Goal: Task Accomplishment & Management: Manage account settings

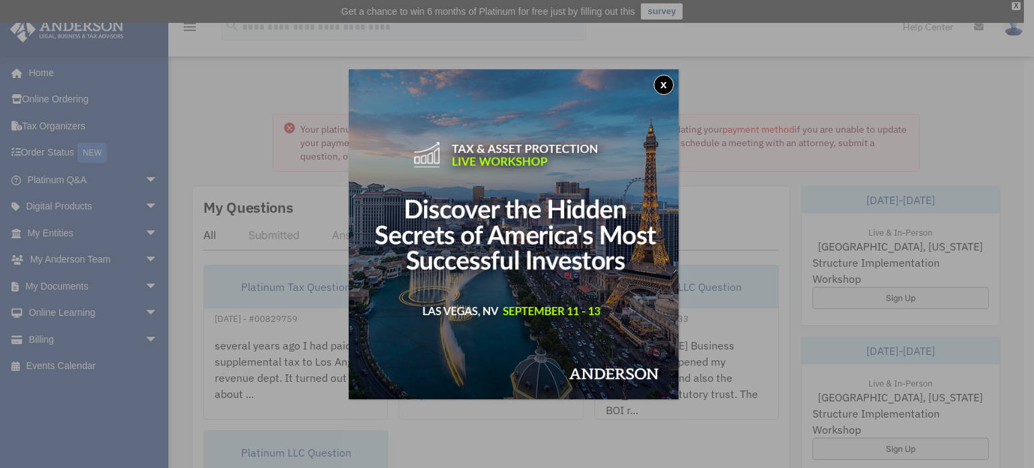
click at [669, 78] on button "x" at bounding box center [664, 85] width 20 height 20
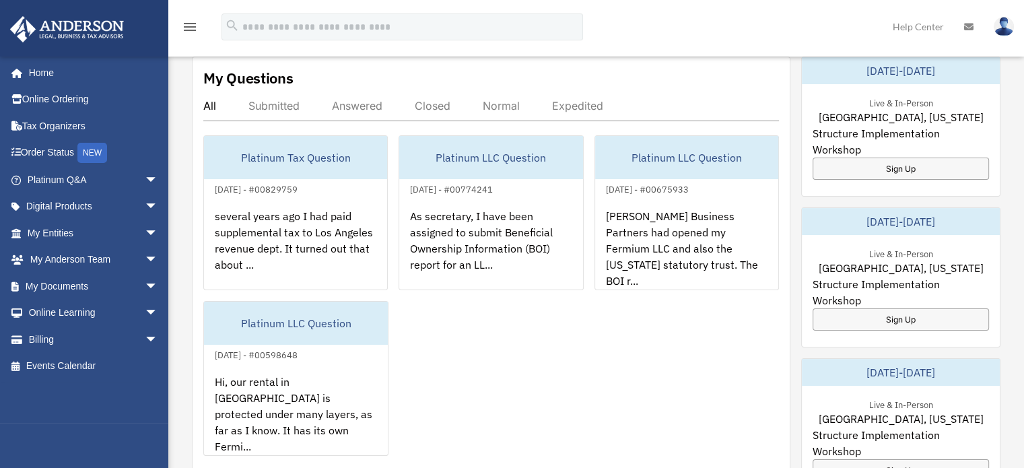
scroll to position [135, 0]
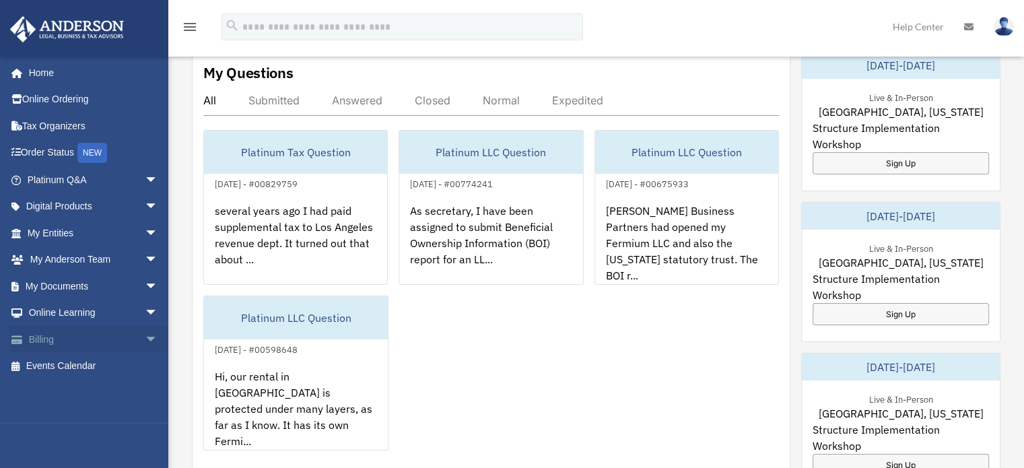
click at [145, 335] on span "arrow_drop_down" at bounding box center [158, 340] width 27 height 28
drag, startPoint x: 81, startPoint y: 387, endPoint x: 133, endPoint y: 372, distance: 53.8
click at [82, 387] on link "Past Invoices" at bounding box center [99, 393] width 160 height 27
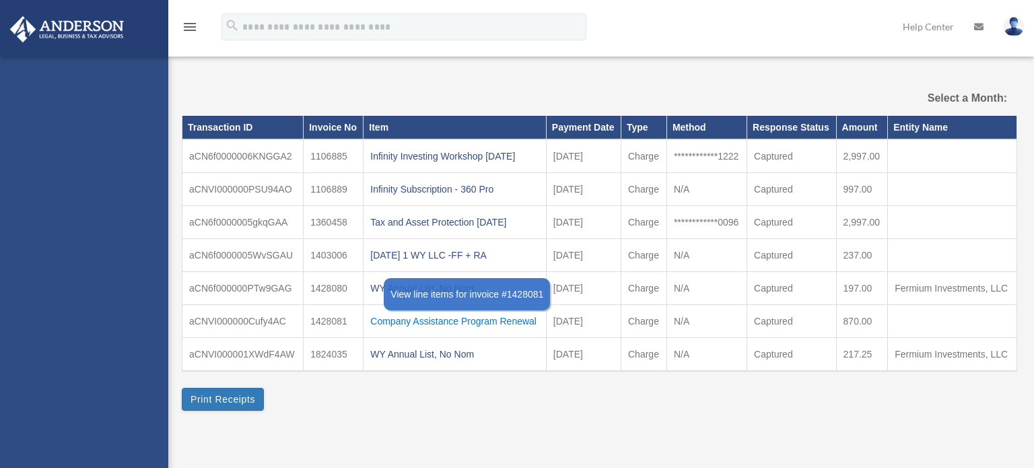
select select
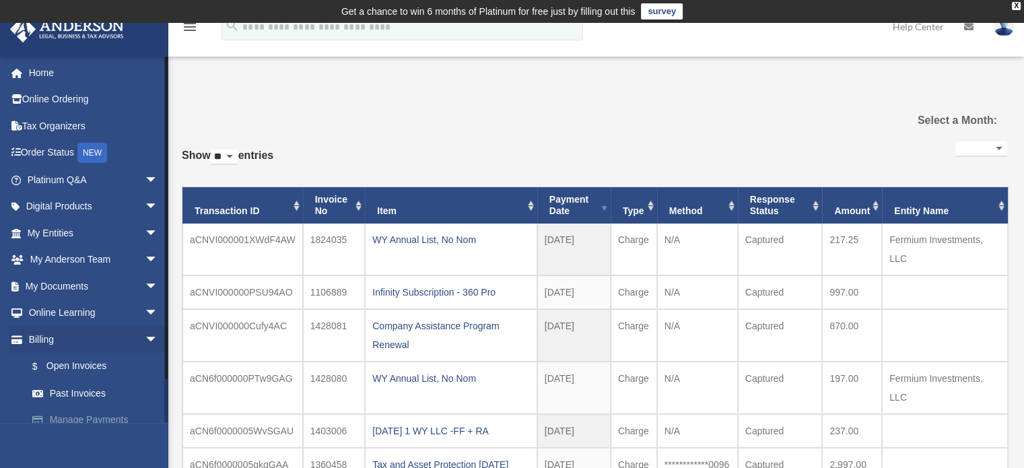
click at [88, 420] on link "Manage Payments" at bounding box center [99, 420] width 160 height 27
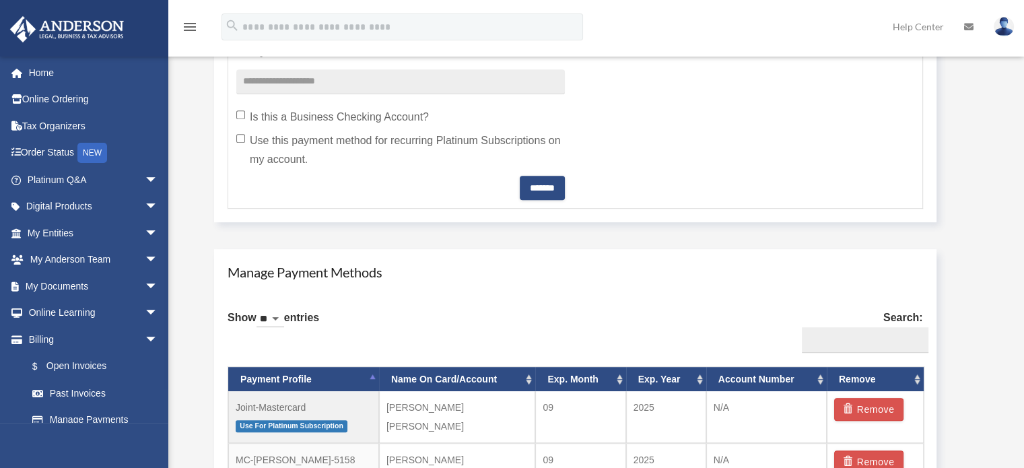
scroll to position [808, 0]
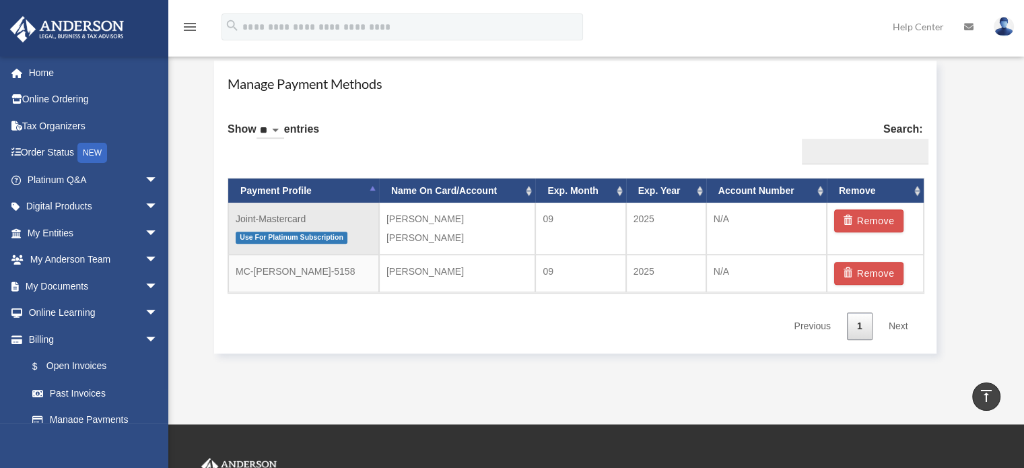
click at [369, 223] on td "Joint-Mastercard Use For Platinum Subscription" at bounding box center [303, 229] width 151 height 52
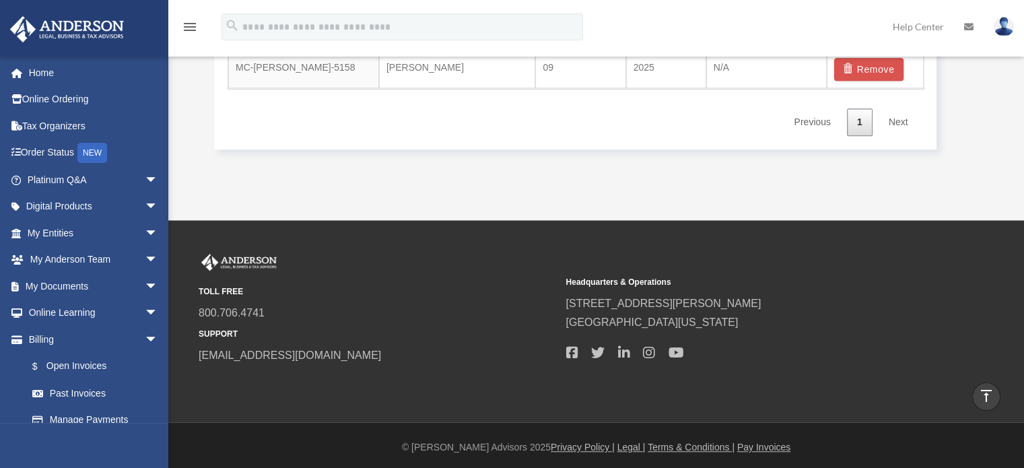
scroll to position [810, 0]
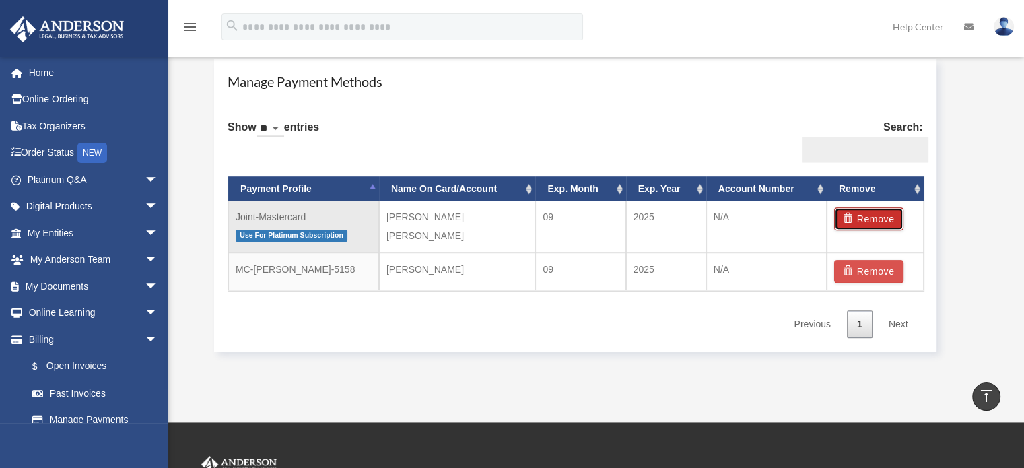
click at [870, 217] on button "Remove" at bounding box center [868, 218] width 69 height 23
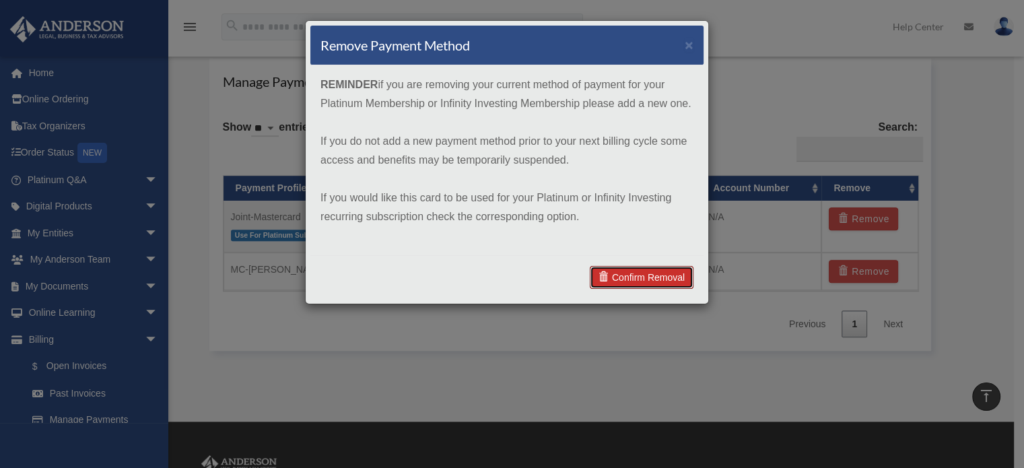
click at [656, 278] on link "Confirm Removal" at bounding box center [642, 277] width 104 height 23
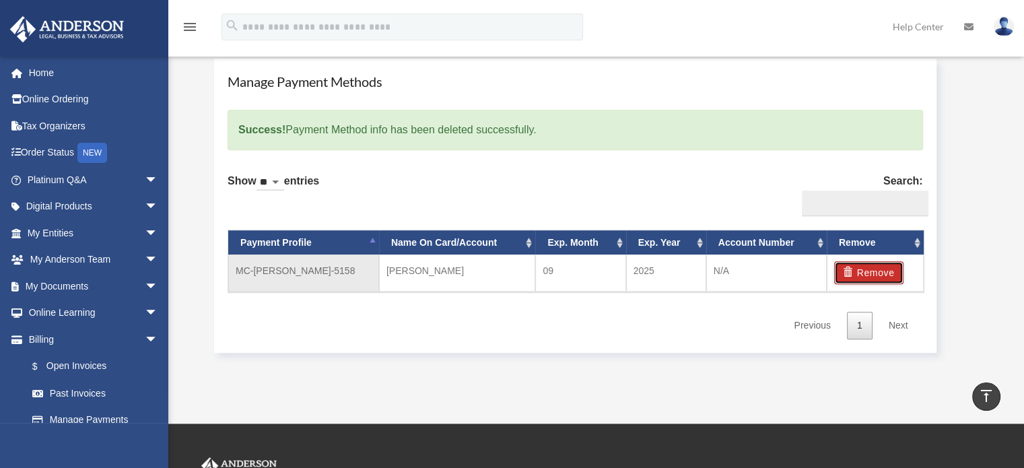
click at [883, 273] on button "Remove" at bounding box center [868, 272] width 69 height 23
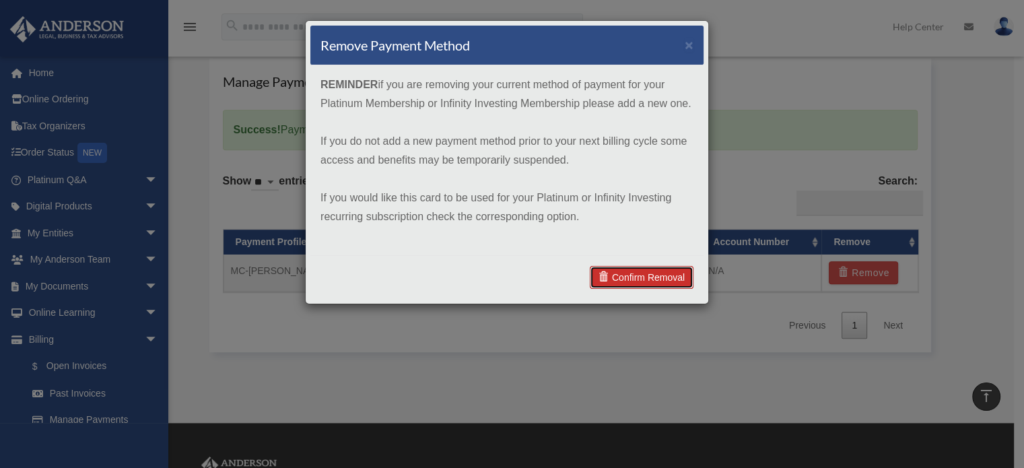
click at [643, 275] on link "Confirm Removal" at bounding box center [642, 277] width 104 height 23
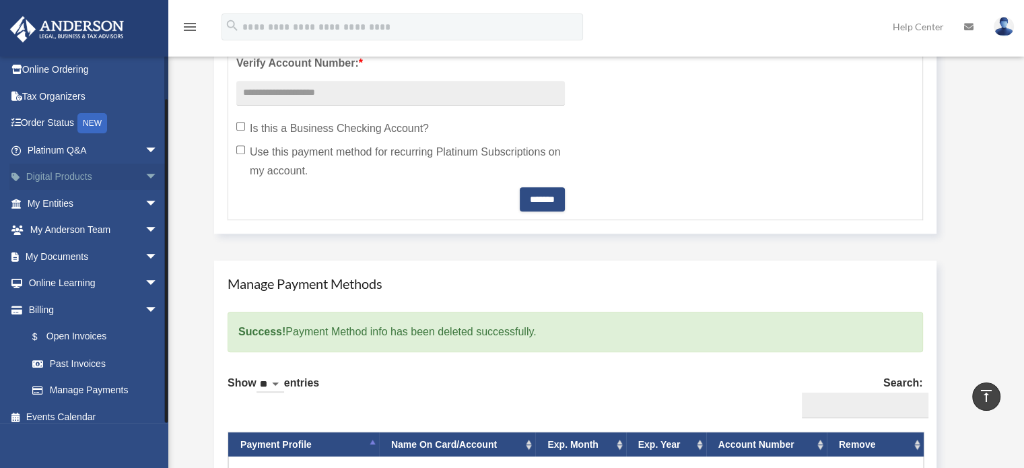
scroll to position [40, 0]
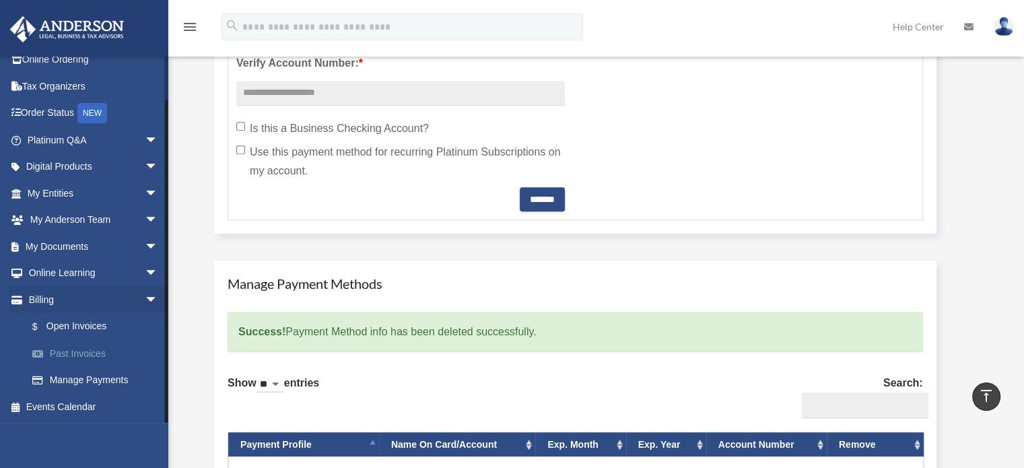
click at [104, 350] on link "Past Invoices" at bounding box center [99, 353] width 160 height 27
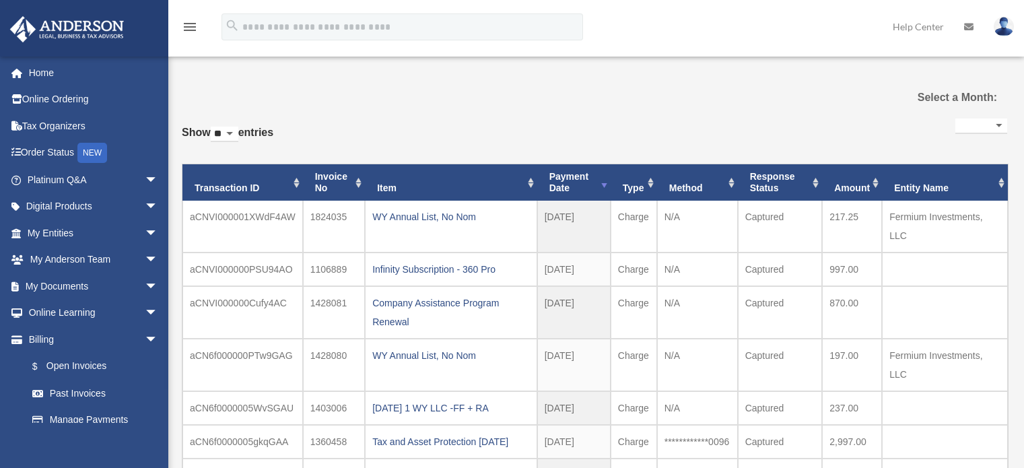
select select
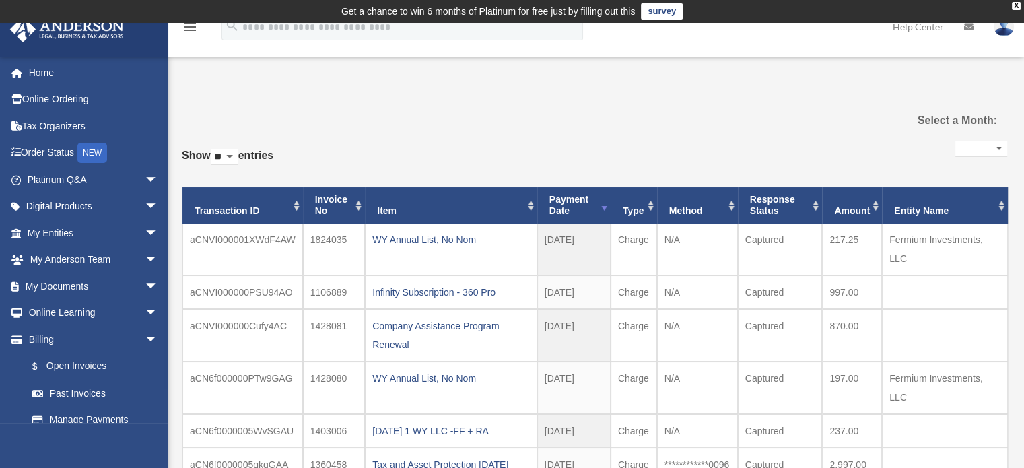
click at [498, 139] on div "**********" at bounding box center [595, 350] width 826 height 424
click at [145, 253] on span "arrow_drop_down" at bounding box center [158, 260] width 27 height 28
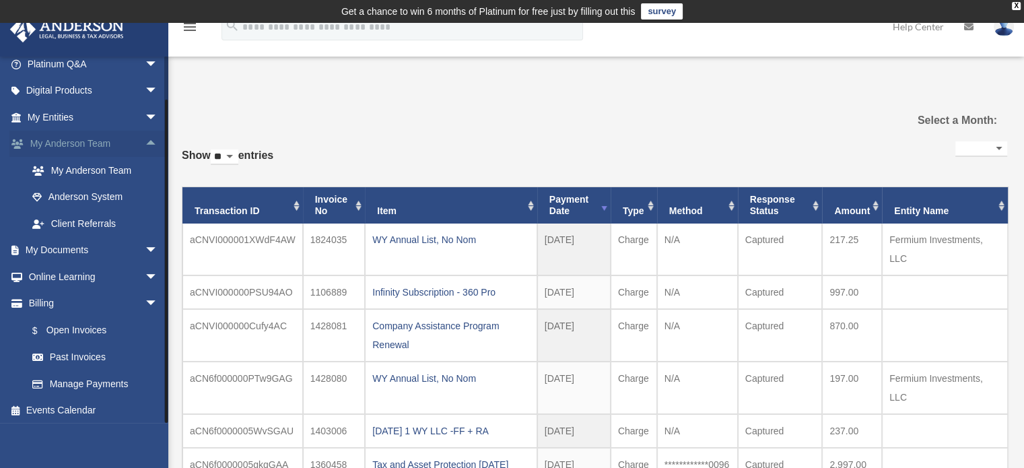
scroll to position [119, 0]
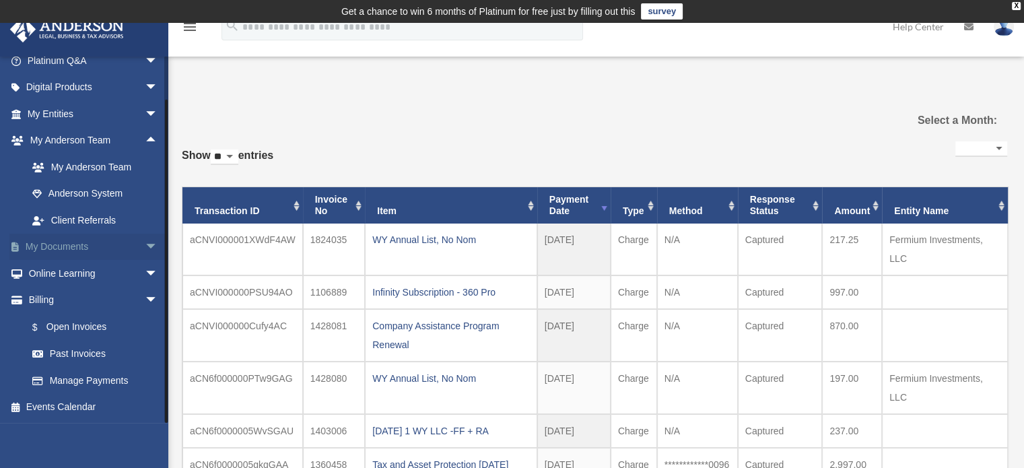
click at [145, 250] on span "arrow_drop_down" at bounding box center [158, 248] width 27 height 28
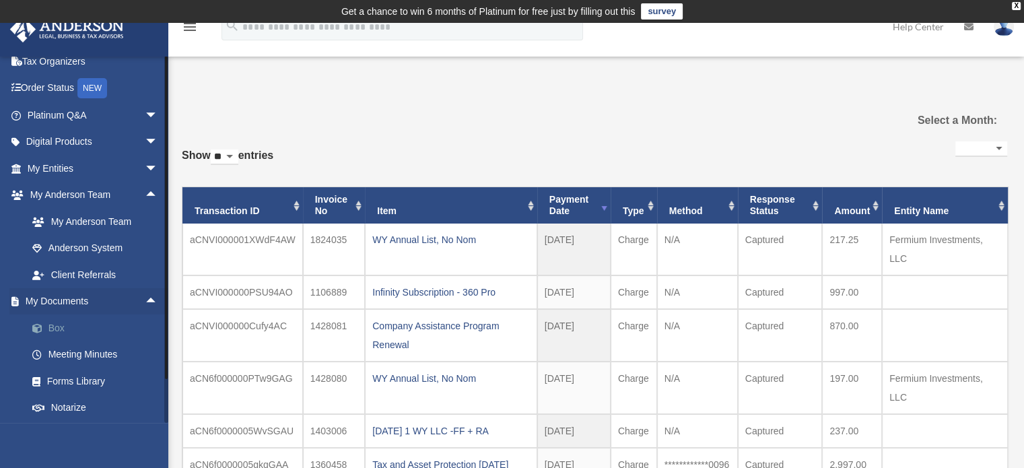
scroll to position [0, 0]
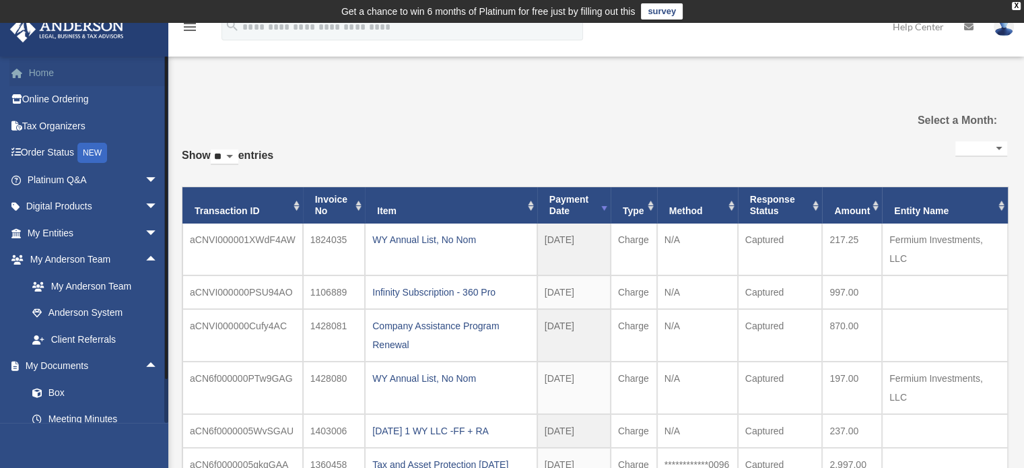
click at [36, 68] on link "Home" at bounding box center [93, 72] width 169 height 27
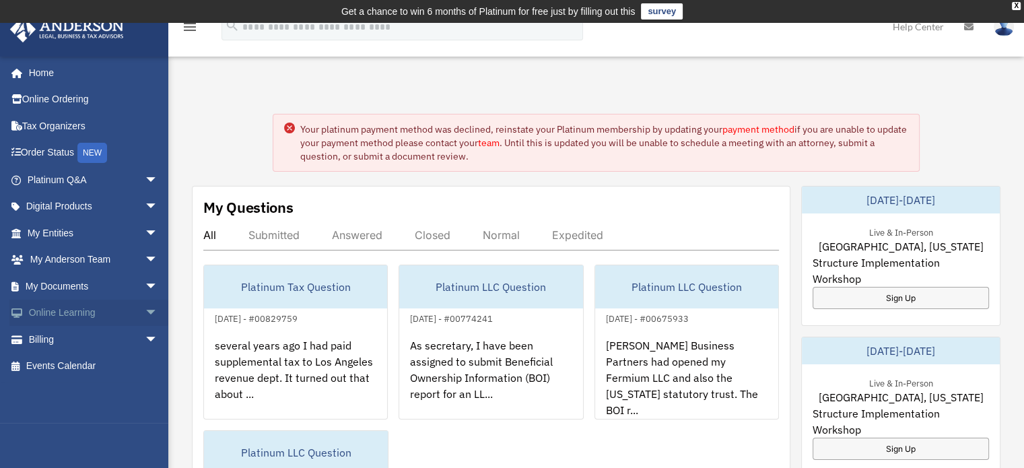
click at [145, 311] on span "arrow_drop_down" at bounding box center [158, 314] width 27 height 28
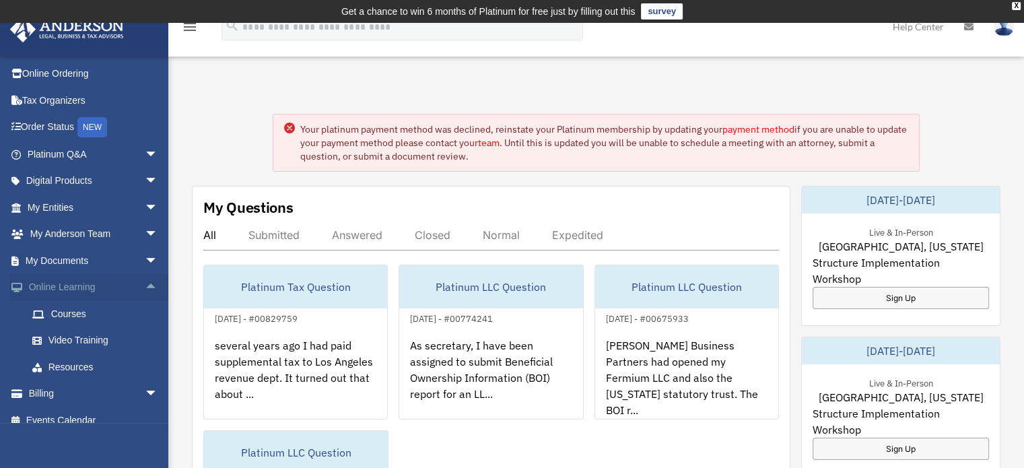
scroll to position [39, 0]
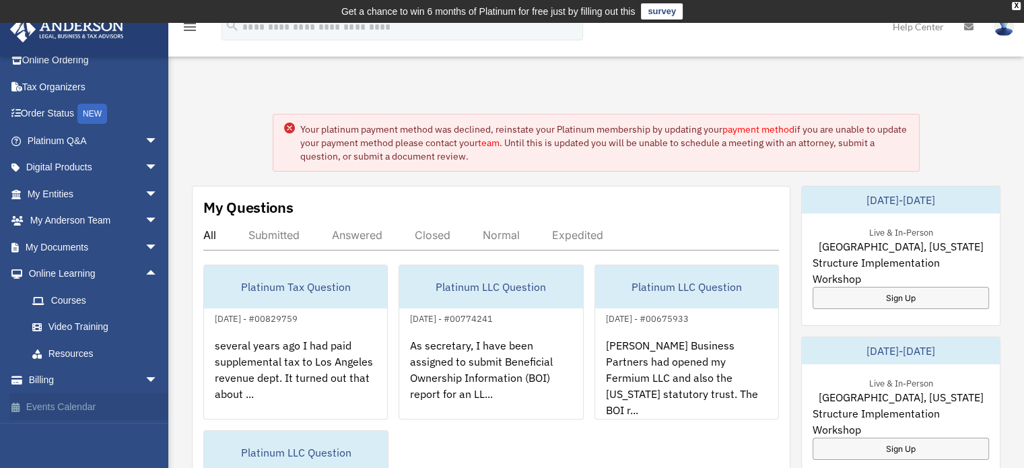
click at [95, 406] on link "Events Calendar" at bounding box center [93, 406] width 169 height 27
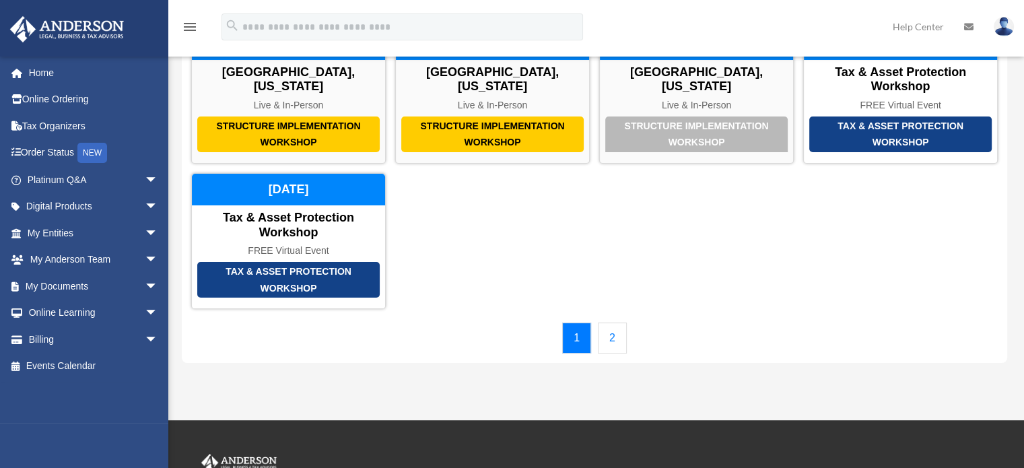
scroll to position [202, 0]
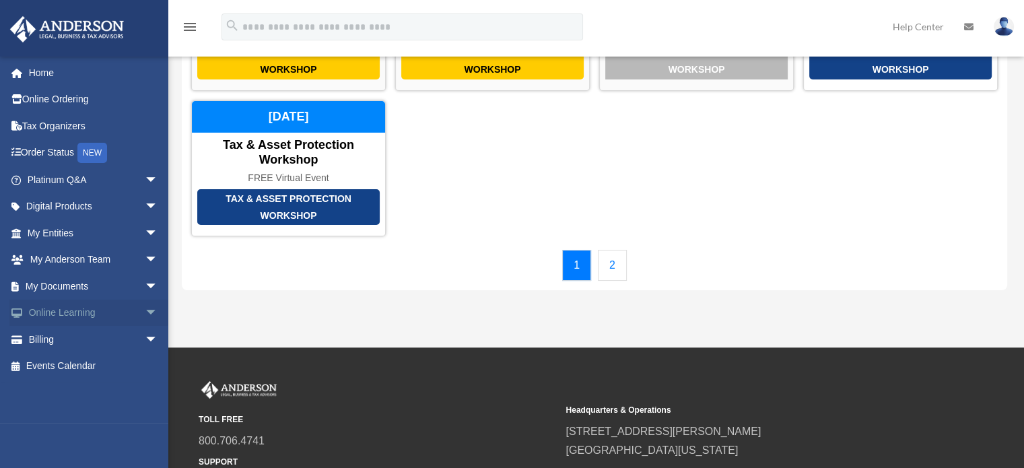
click at [145, 309] on span "arrow_drop_down" at bounding box center [158, 314] width 27 height 28
click at [67, 339] on link "Courses" at bounding box center [99, 339] width 160 height 27
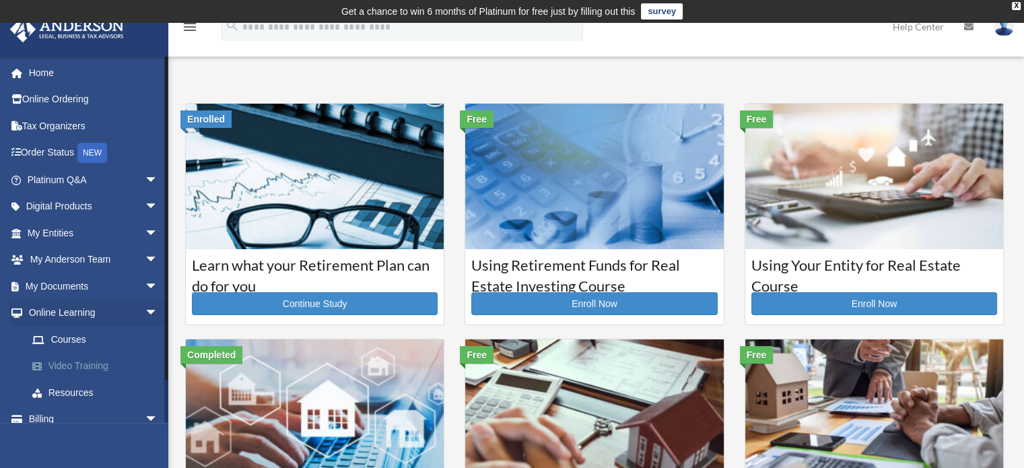
click at [95, 367] on link "Video Training" at bounding box center [99, 366] width 160 height 27
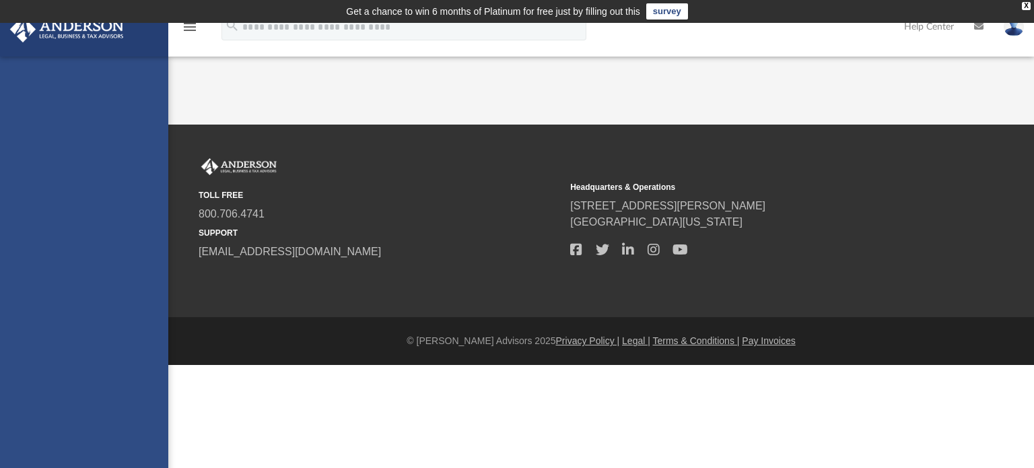
click at [406, 322] on footer "© [PERSON_NAME] Advisors 2025 Privacy Policy | Legal | Terms & Conditions | Pay…" at bounding box center [517, 341] width 1034 height 48
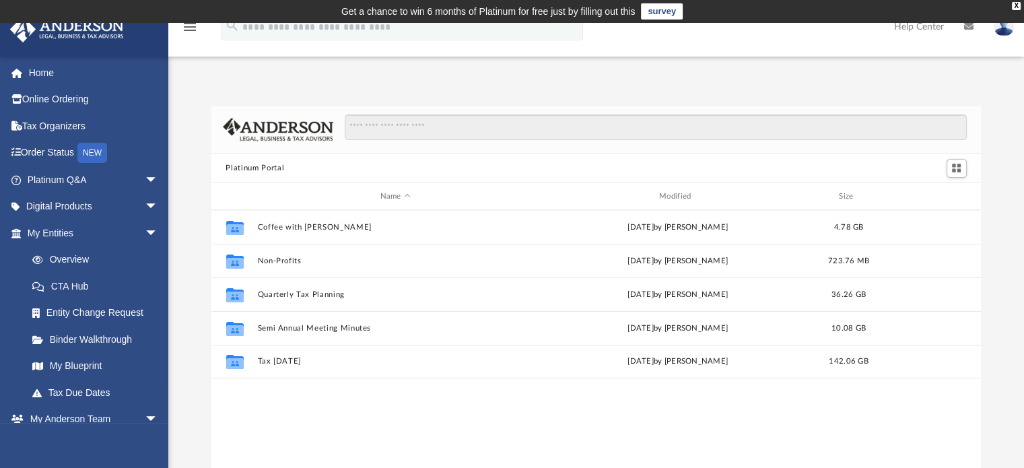
scroll to position [296, 760]
